Goal: Information Seeking & Learning: Learn about a topic

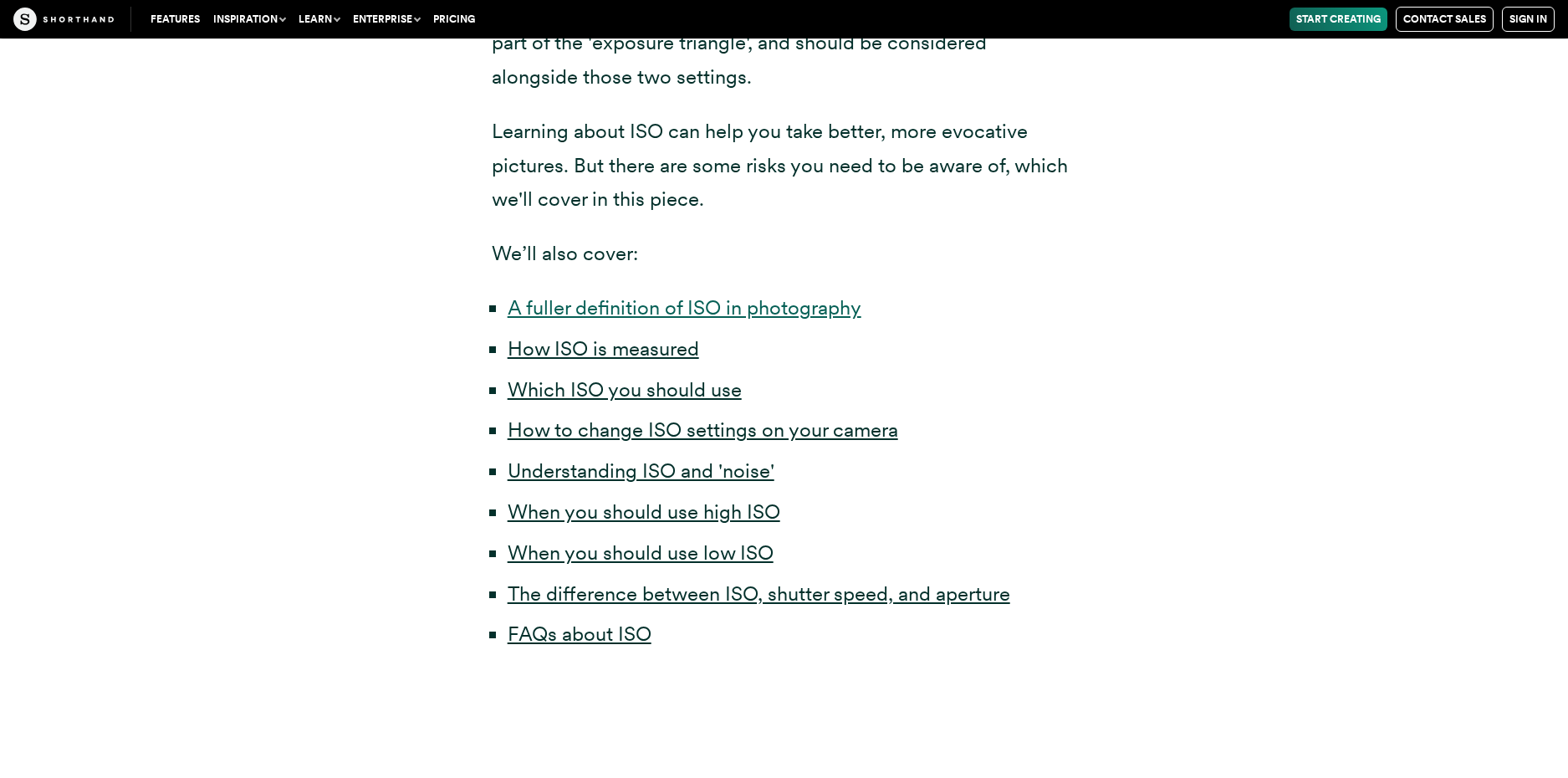
scroll to position [800, 0]
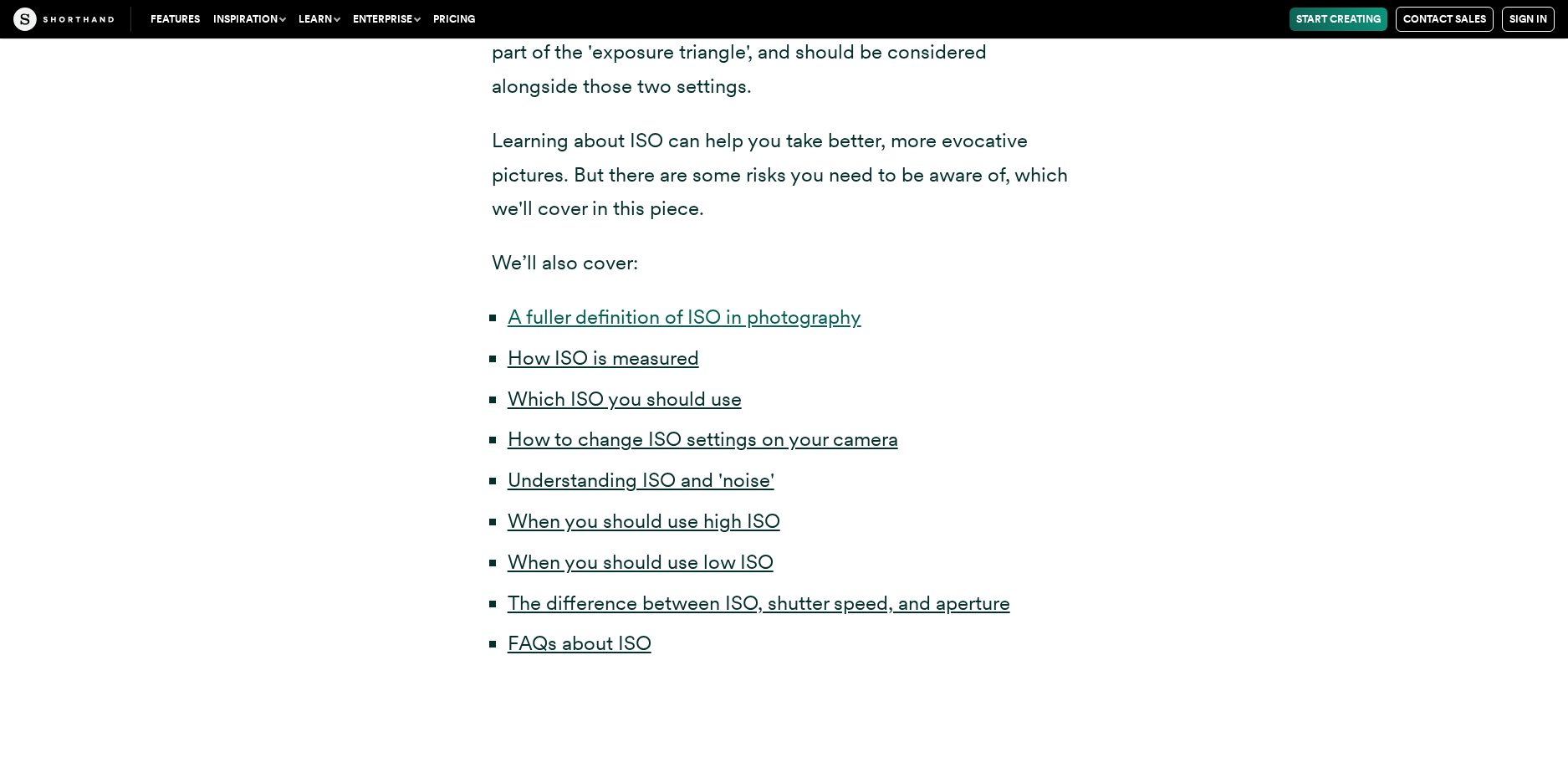
click at [670, 312] on link "A fuller definition of ISO in photography" at bounding box center [685, 316] width 354 height 24
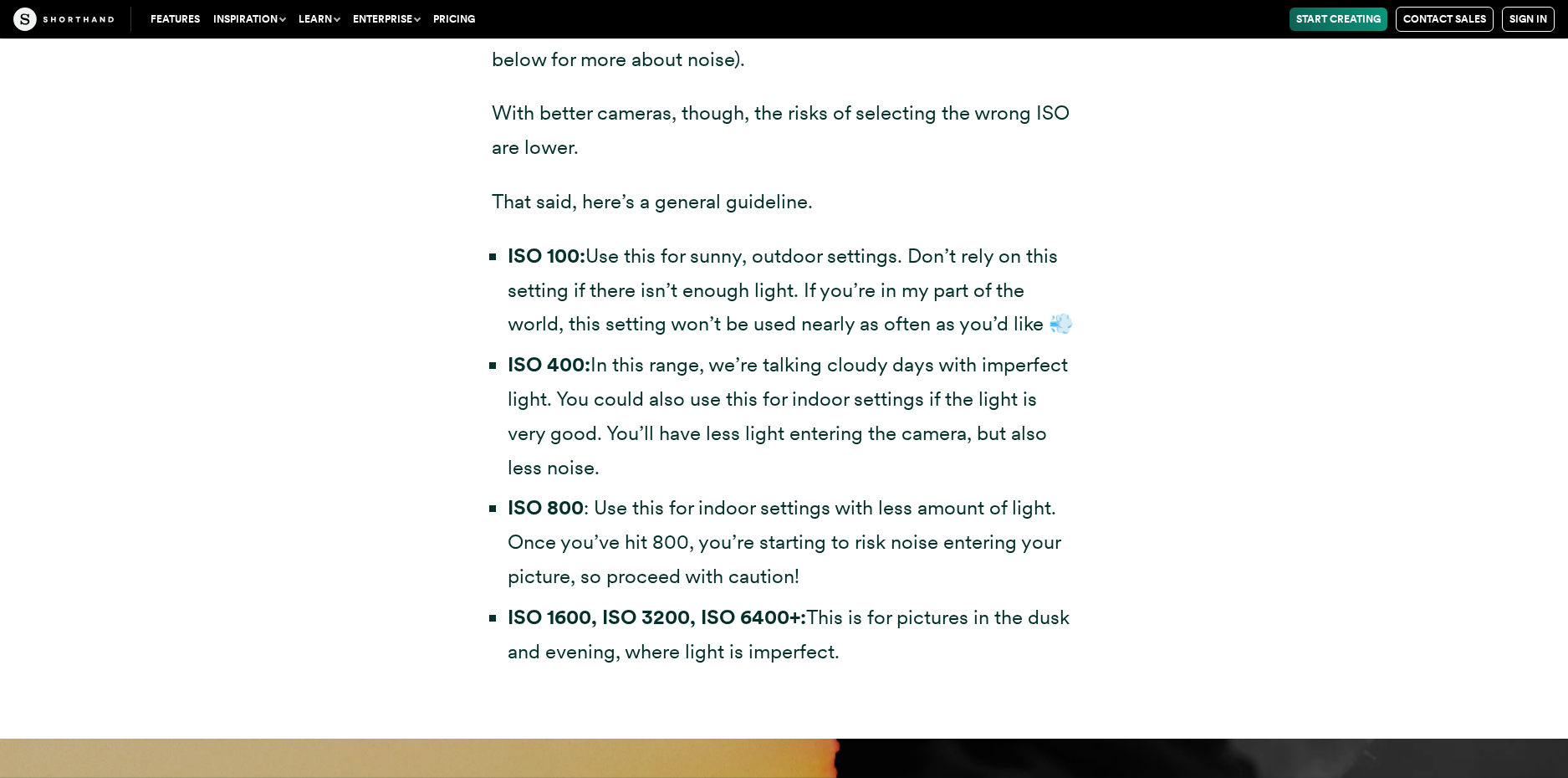
scroll to position [5030, 0]
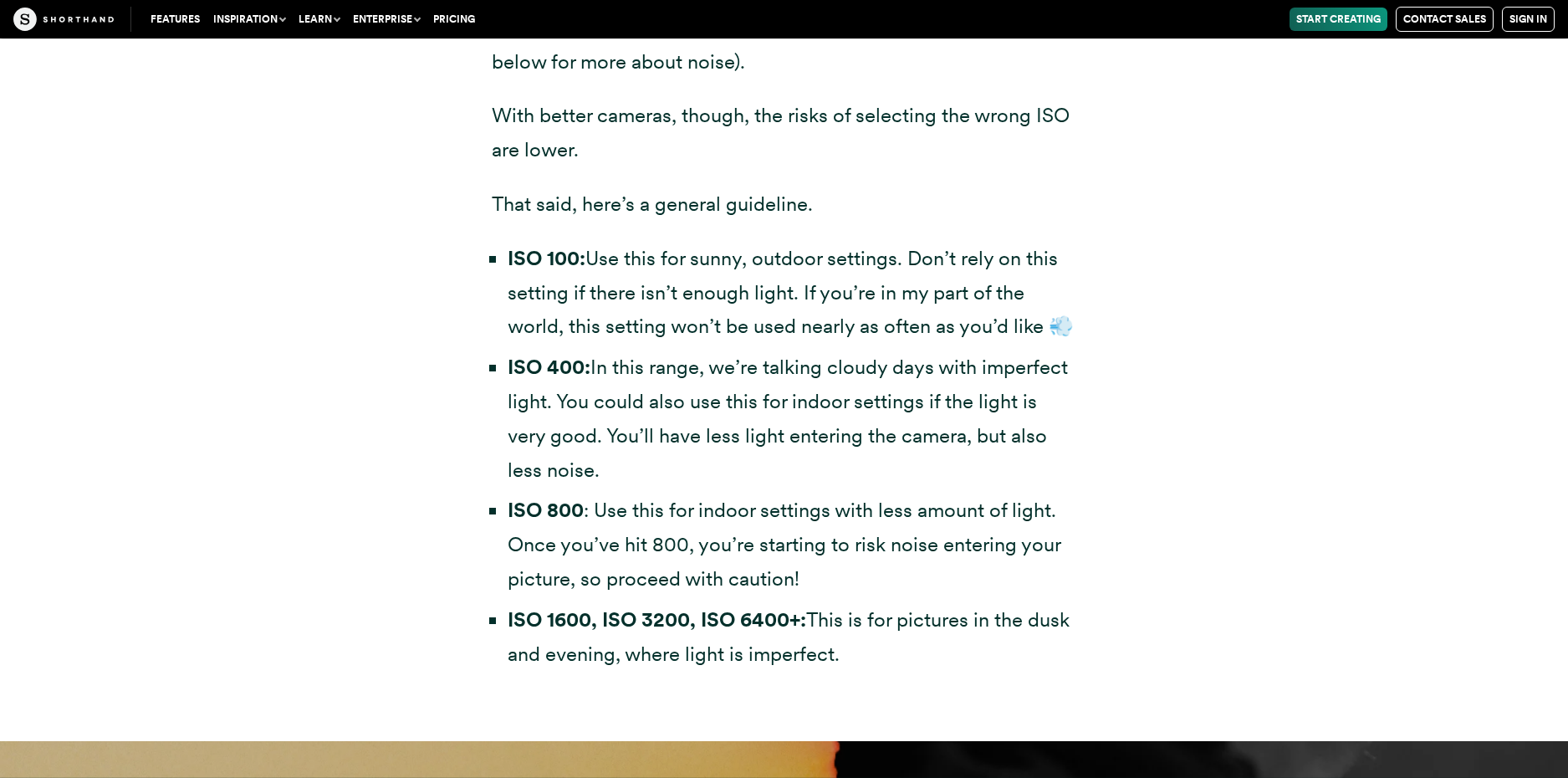
drag, startPoint x: 871, startPoint y: 651, endPoint x: 498, endPoint y: 271, distance: 532.5
click at [498, 270] on ul "ISO 100: Use this for sunny, outdoor settings. Don’t rely on this setting if th…" at bounding box center [784, 456] width 585 height 430
click at [837, 362] on li "ISO 400: In this range, we’re talking cloudy days with imperfect light. You cou…" at bounding box center [792, 418] width 569 height 136
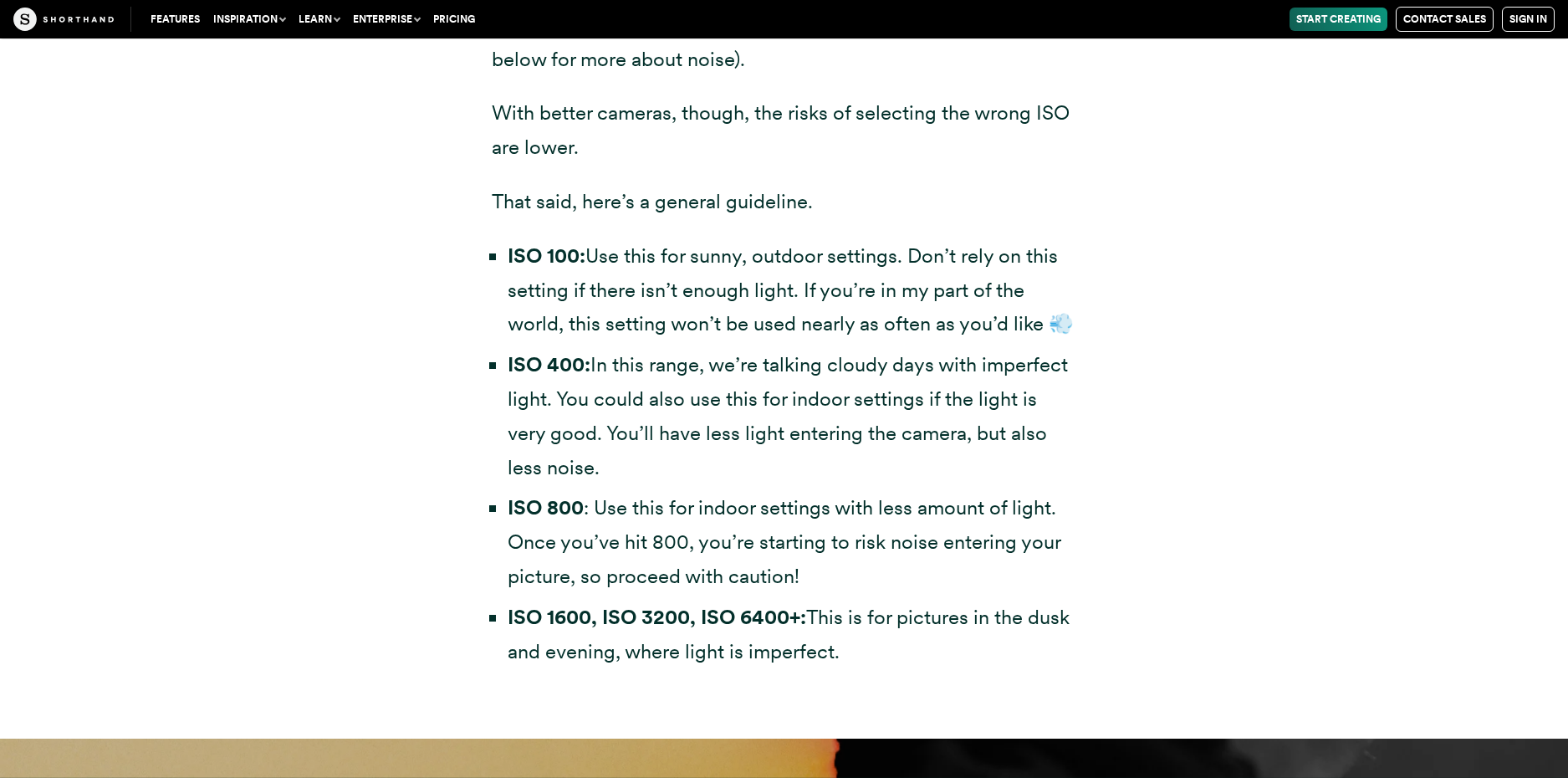
drag, startPoint x: 874, startPoint y: 651, endPoint x: 485, endPoint y: 253, distance: 556.5
click at [485, 253] on div "It’s hard to give general advice, especially as camera technology improves. Not…" at bounding box center [784, 309] width 652 height 858
copy ul "ISO 100: Use this for sunny, outdoor settings. Don’t rely on this setting if th…"
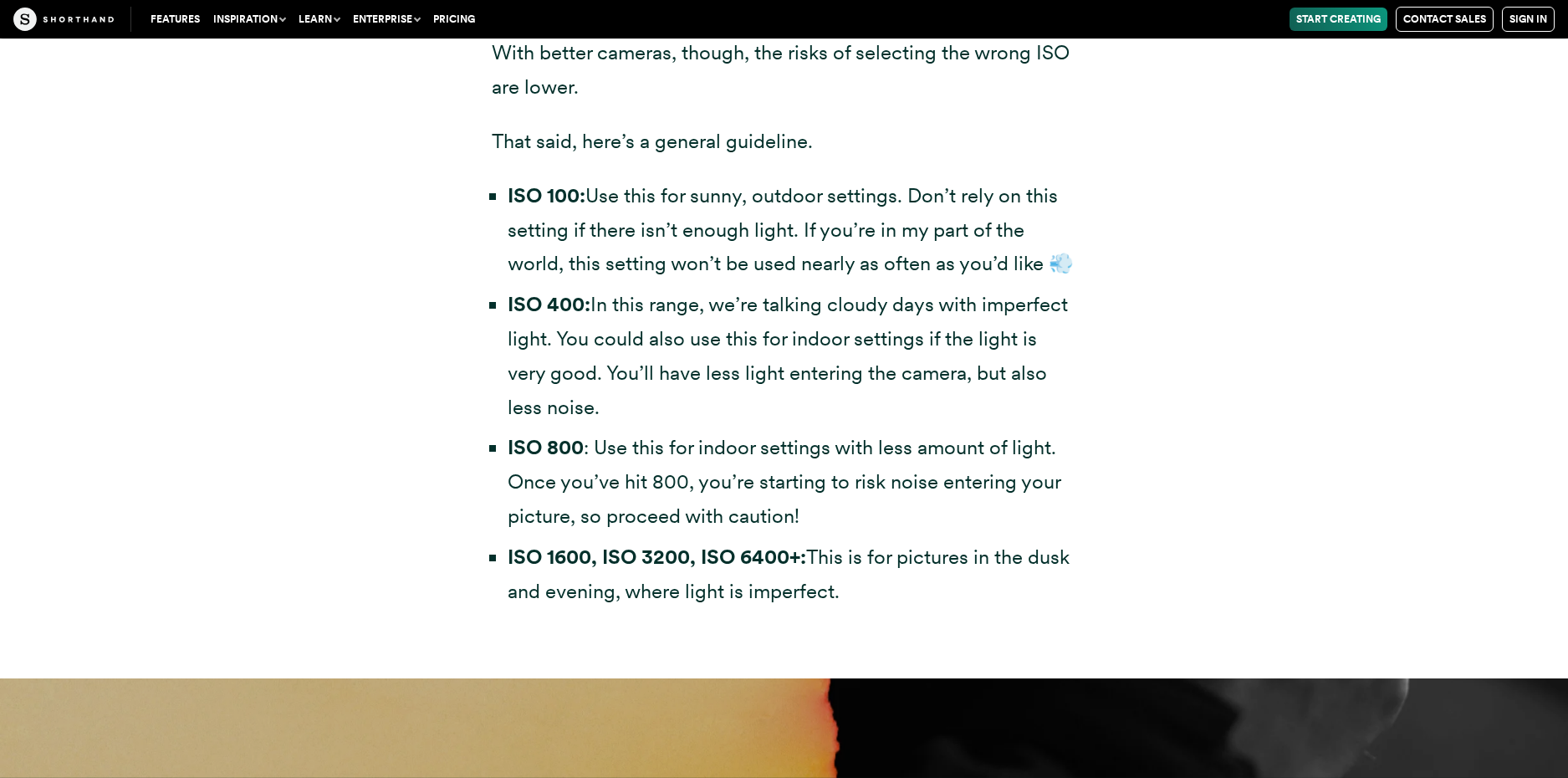
scroll to position [5092, 0]
copy ul "ISO 100: Use this for sunny, outdoor settings. Don’t rely on this setting if th…"
